Goal: Subscribe to service/newsletter

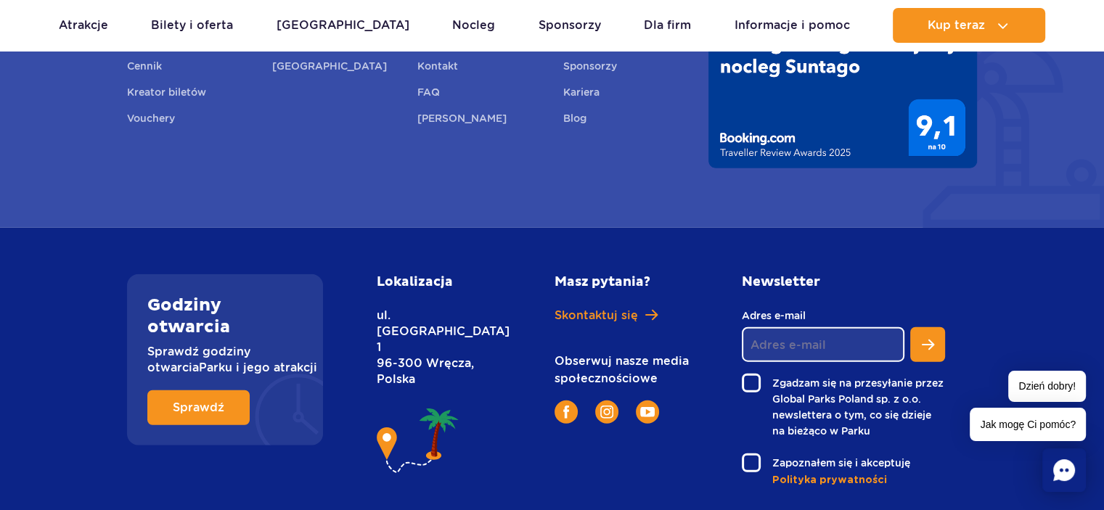
scroll to position [3574, 0]
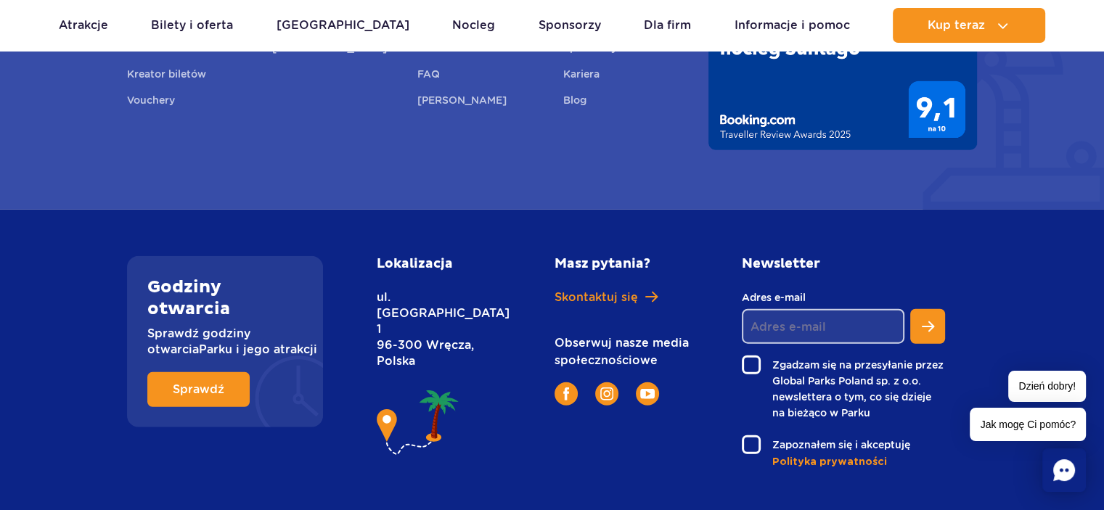
click at [804, 309] on input "Adres e-mail" at bounding box center [823, 326] width 163 height 35
type input "[EMAIL_ADDRESS][DOMAIN_NAME]"
click at [751, 435] on label "Zapoznałem się i akceptuję" at bounding box center [843, 444] width 203 height 19
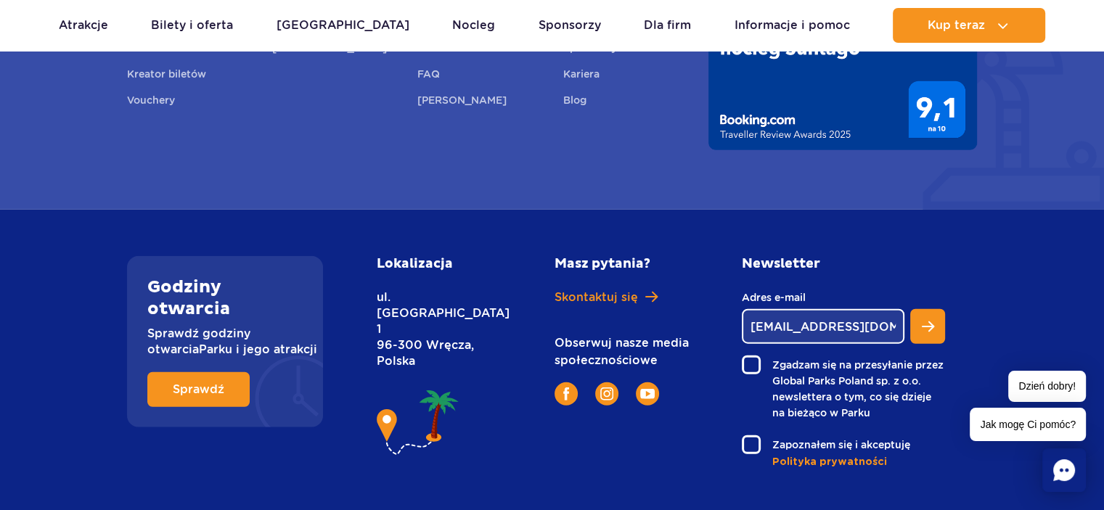
click at [751, 435] on input "Zapoznałem się i akceptuję" at bounding box center [750, 436] width 17 height 3
checkbox input "true"
click at [922, 320] on span "Zapisz się do newslettera" at bounding box center [928, 326] width 12 height 13
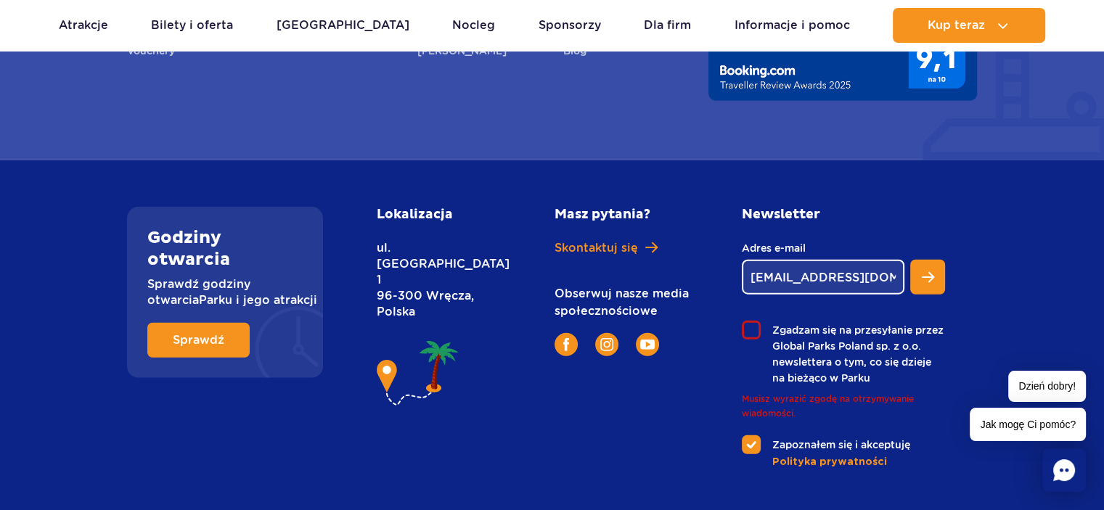
click at [753, 321] on label "Zgadzam się na przesyłanie przez Global Parks Poland sp. z o.o. newslettera o t…" at bounding box center [843, 353] width 203 height 65
click at [753, 321] on input "Zgadzam się na przesyłanie przez Global Parks Poland sp. z o.o. newslettera o t…" at bounding box center [750, 322] width 17 height 3
checkbox input "true"
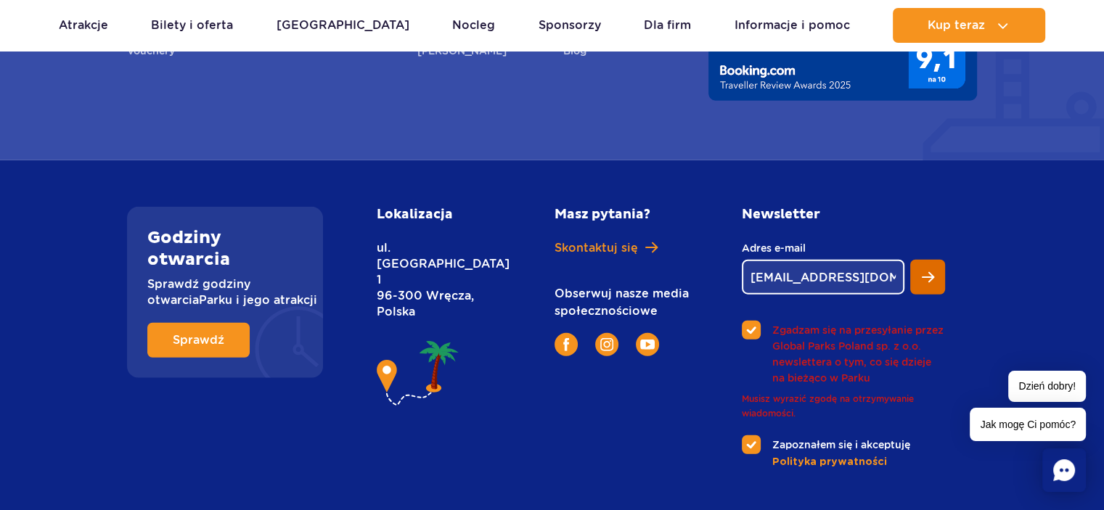
scroll to position [3574, 0]
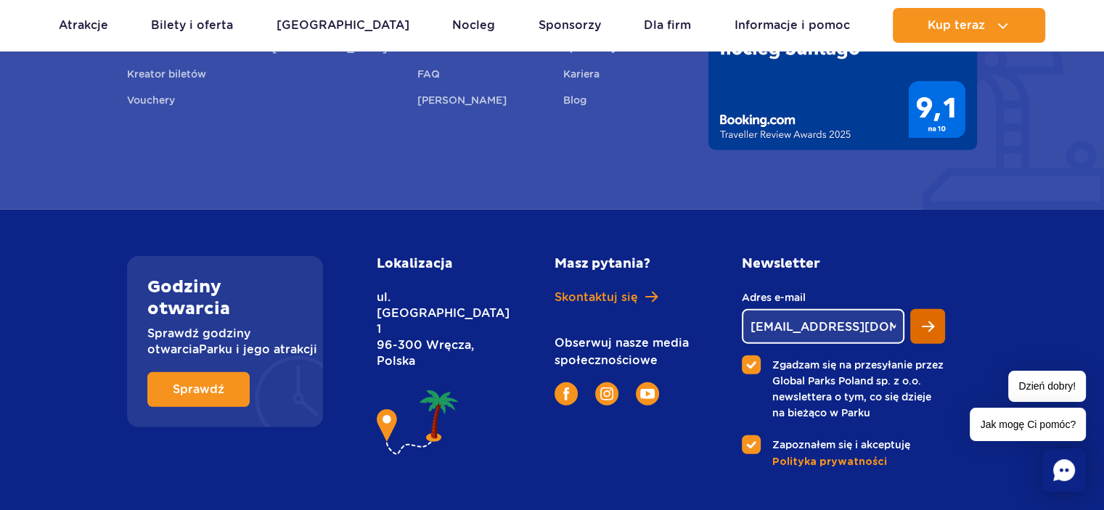
click at [924, 256] on div "Newsletter goralhonorata5@gmail.com Adres e-mail Musisz wyrazić zgodę na otrzym…" at bounding box center [843, 362] width 203 height 213
click at [922, 320] on span "Zapisz się do newslettera" at bounding box center [928, 326] width 12 height 13
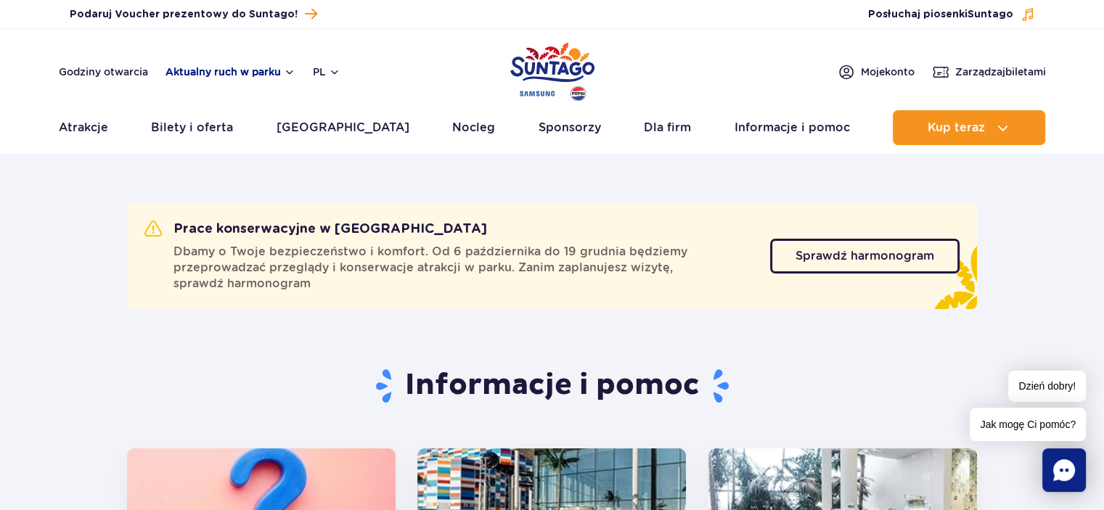
click at [273, 75] on button "Aktualny ruch w parku" at bounding box center [230, 72] width 130 height 12
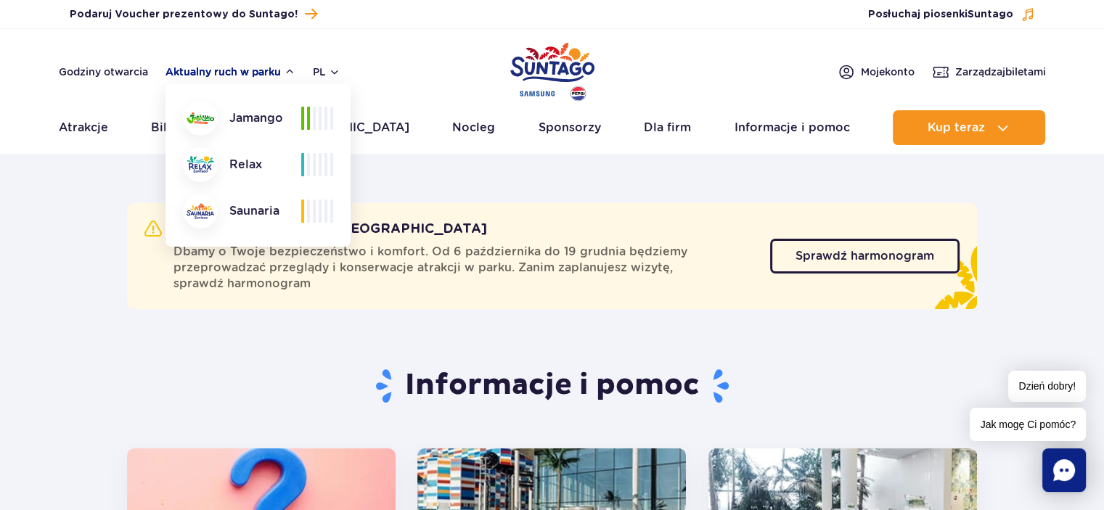
click at [277, 75] on button "Aktualny ruch w parku" at bounding box center [230, 72] width 130 height 12
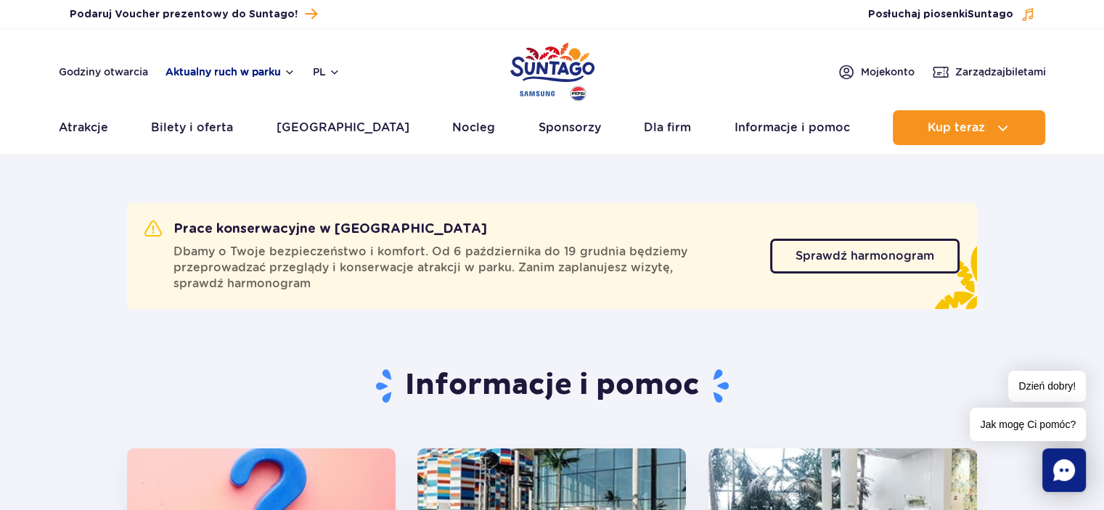
click at [277, 75] on button "Aktualny ruch w parku" at bounding box center [230, 72] width 130 height 12
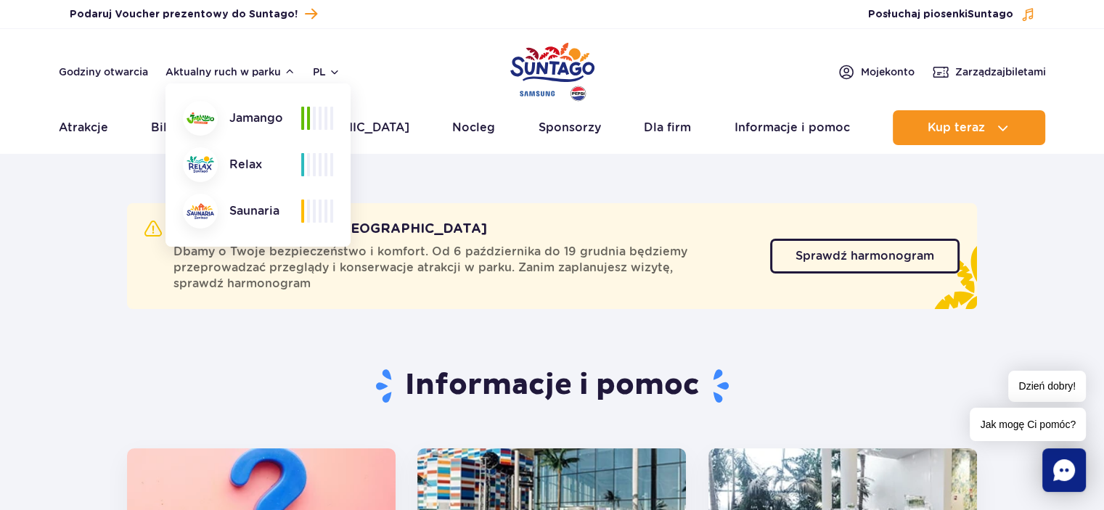
click at [311, 115] on div at bounding box center [317, 118] width 32 height 23
click at [287, 75] on button "Aktualny ruch w parku" at bounding box center [230, 72] width 130 height 12
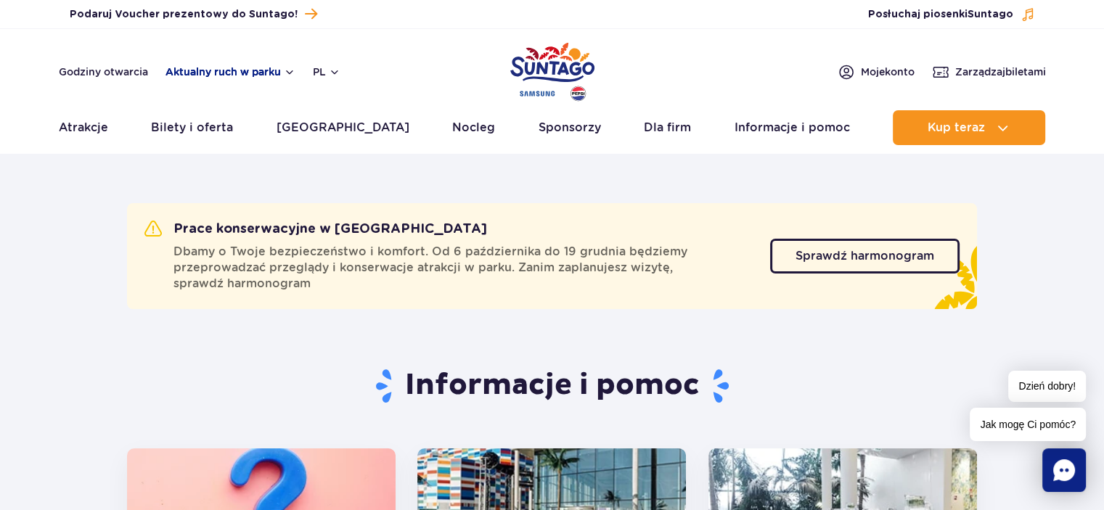
click at [284, 67] on button "Aktualny ruch w parku" at bounding box center [230, 72] width 130 height 12
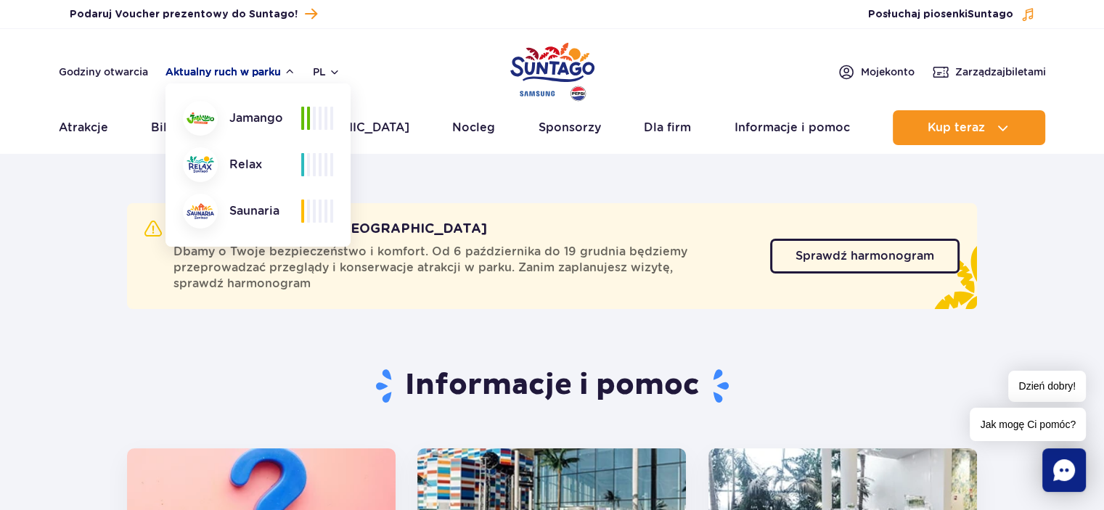
click at [284, 67] on button "Aktualny ruch w parku" at bounding box center [230, 72] width 130 height 12
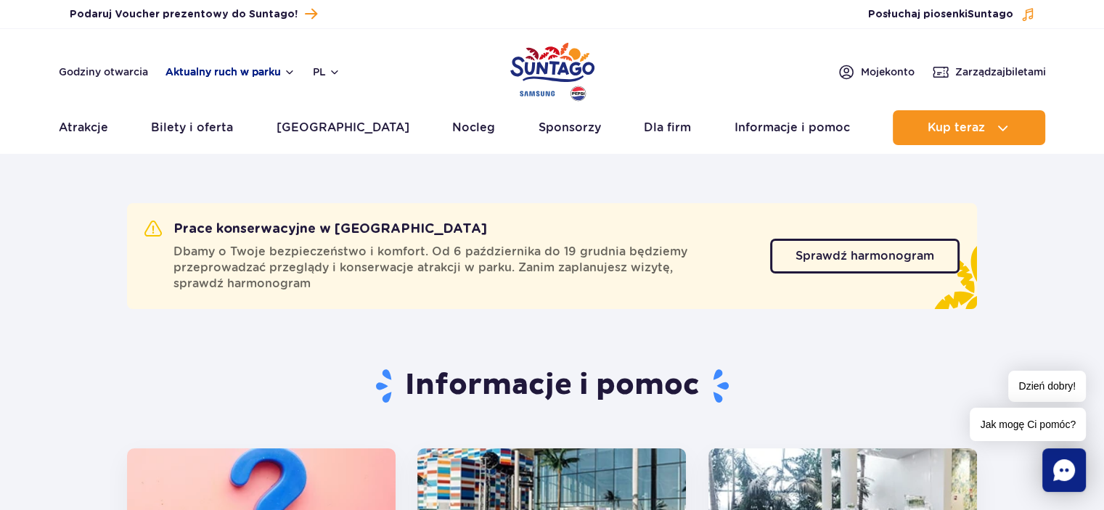
click at [284, 67] on button "Aktualny ruch w parku" at bounding box center [230, 72] width 130 height 12
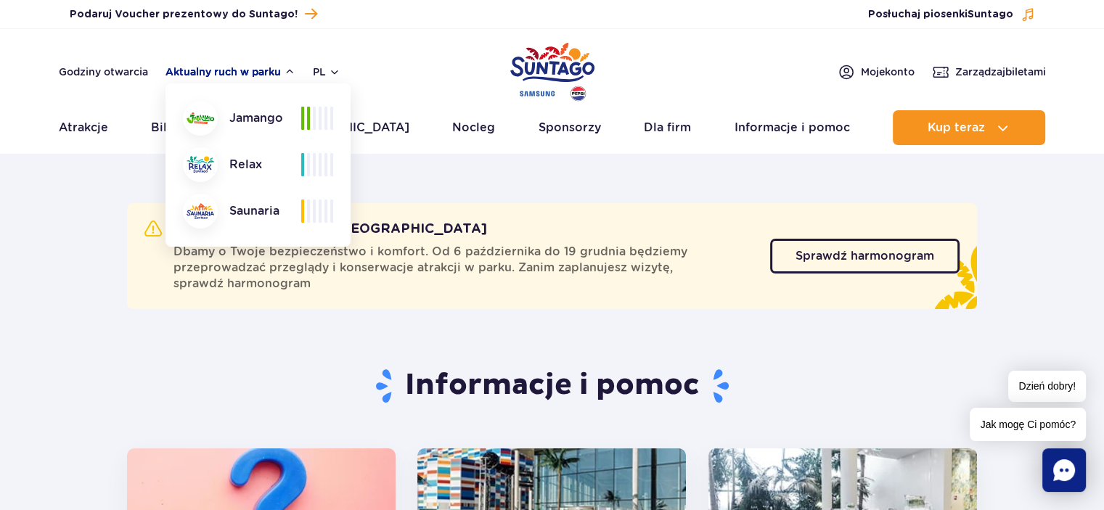
click at [284, 67] on button "Aktualny ruch w parku" at bounding box center [230, 72] width 130 height 12
